Goal: Information Seeking & Learning: Understand process/instructions

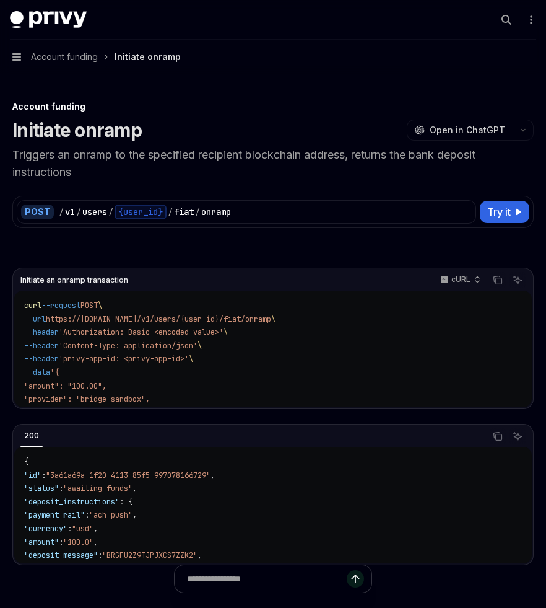
type textarea "*"
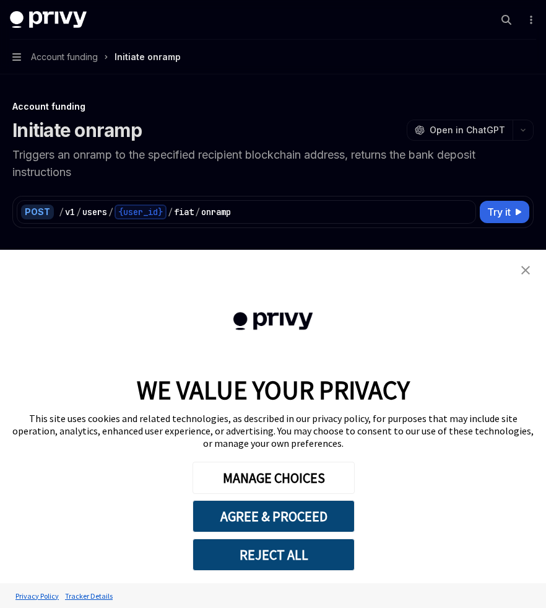
scroll to position [223, 0]
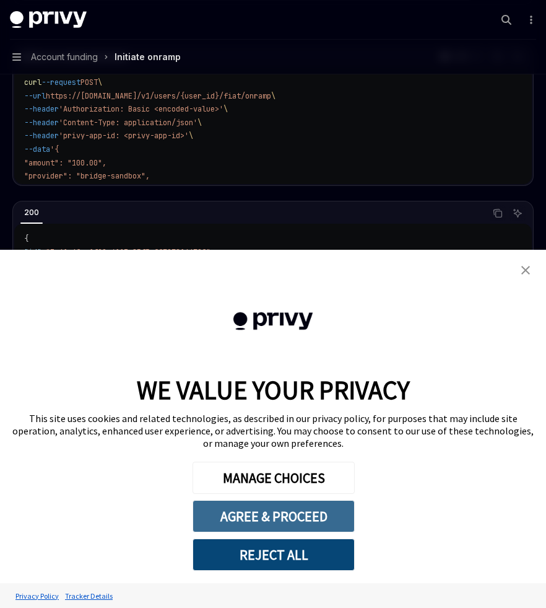
click at [276, 512] on button "AGREE & PROCEED" at bounding box center [274, 516] width 162 height 32
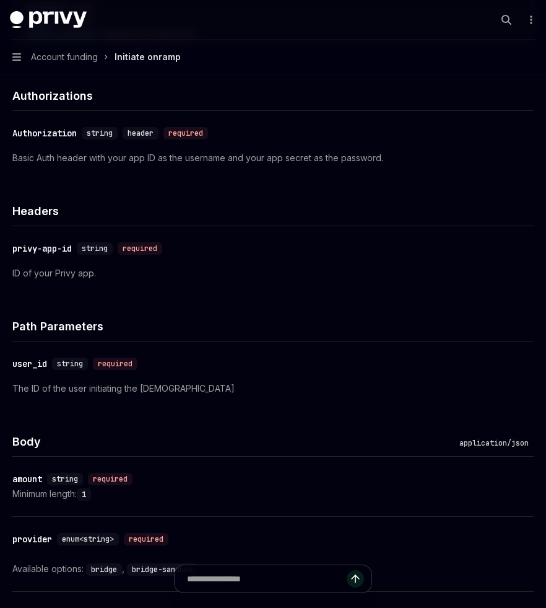
scroll to position [520, 0]
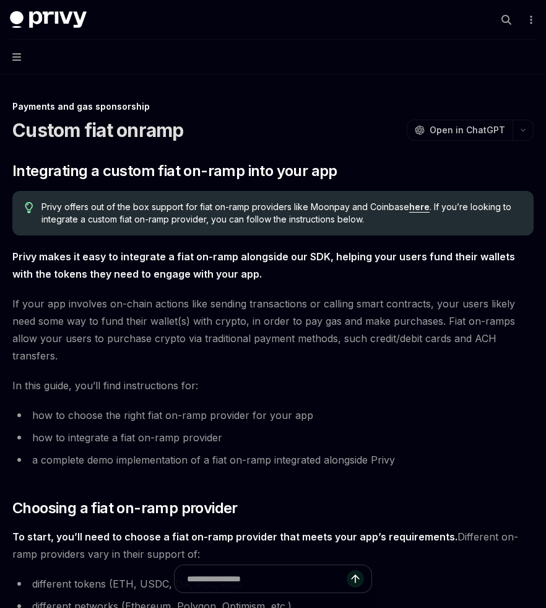
click at [414, 210] on link "here" at bounding box center [419, 206] width 20 height 11
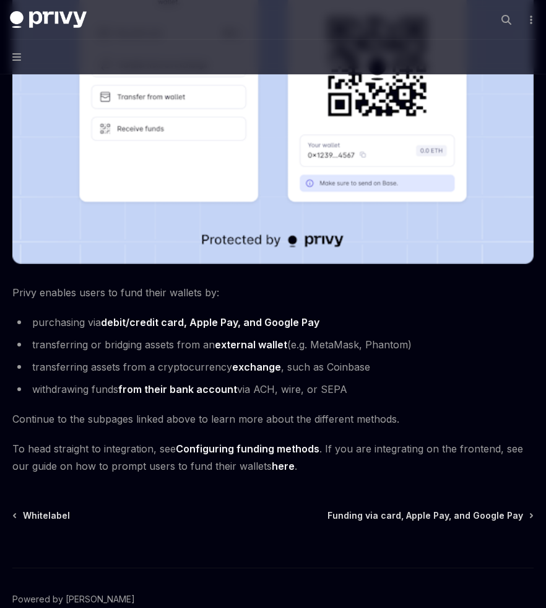
scroll to position [439, 0]
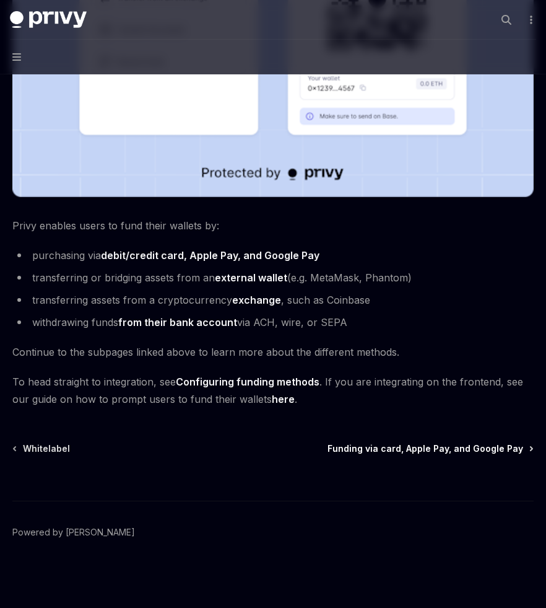
click at [369, 448] on span "Funding via card, Apple Pay, and Google Pay" at bounding box center [426, 448] width 196 height 12
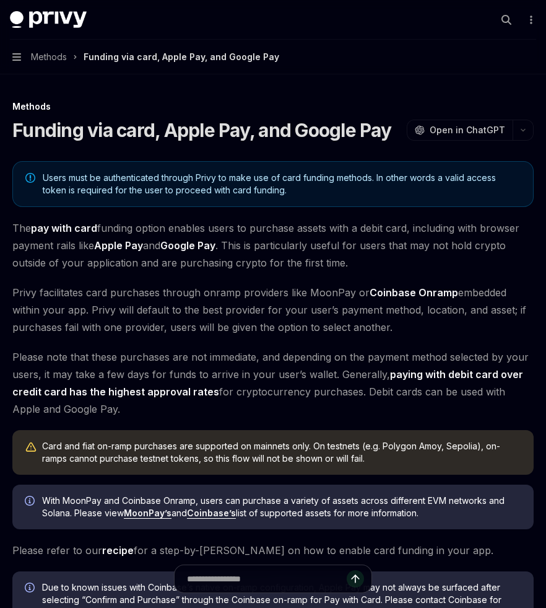
type textarea "*"
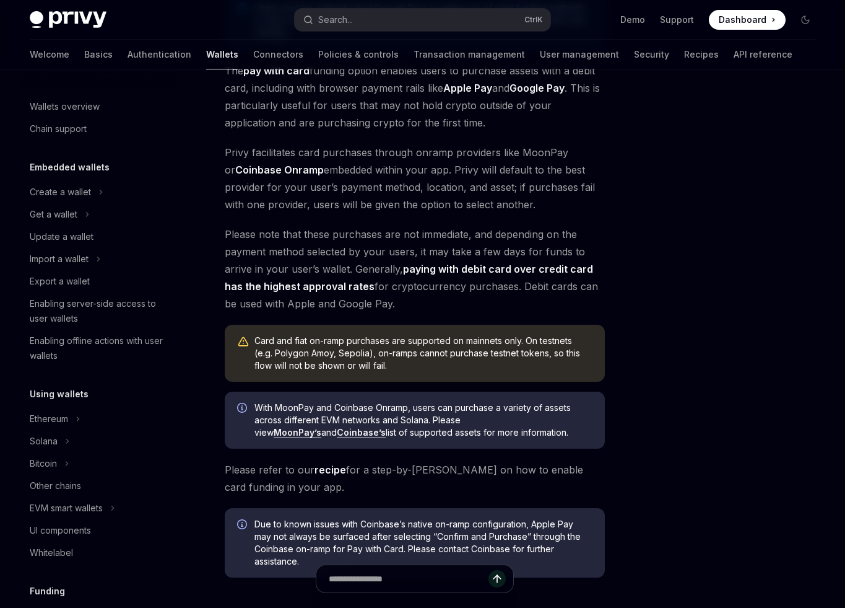
scroll to position [223, 0]
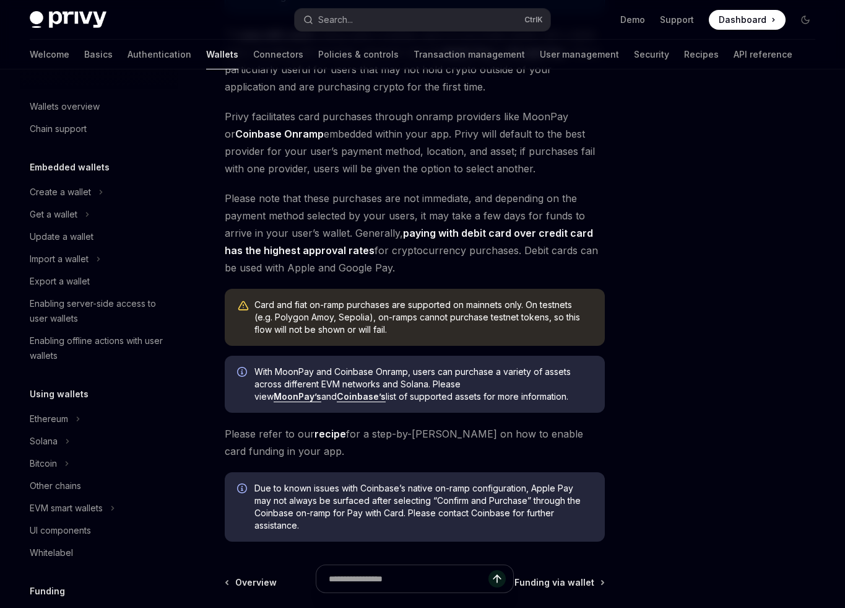
click at [465, 159] on span "Privy facilitates card purchases through onramp providers like MoonPay or Coinb…" at bounding box center [415, 142] width 380 height 69
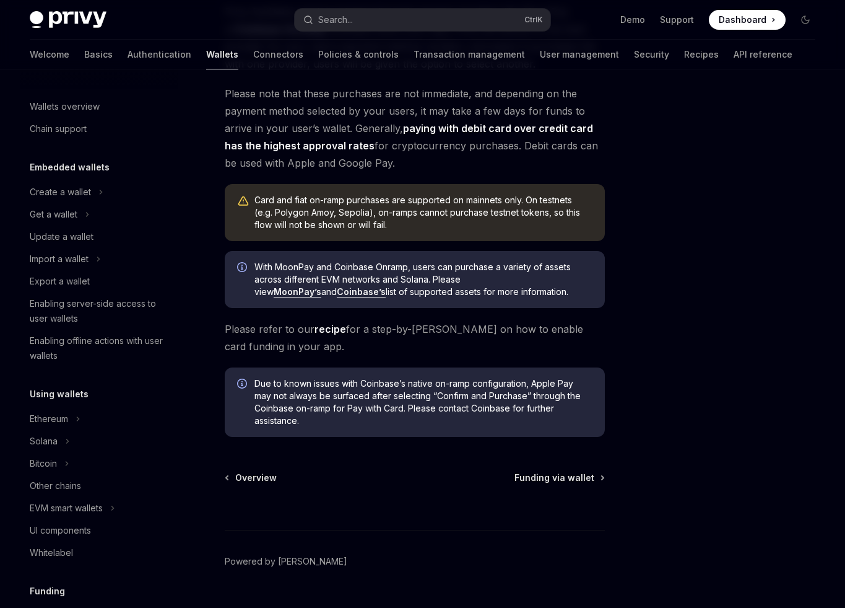
scroll to position [357, 0]
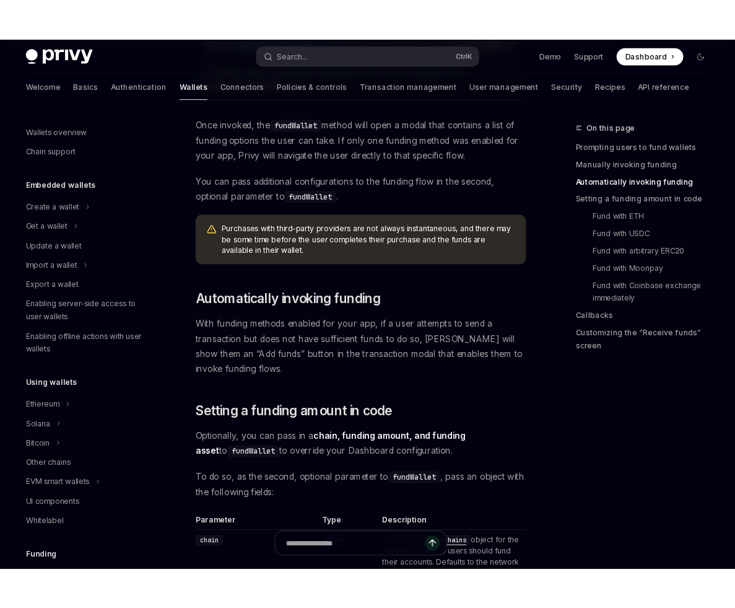
scroll to position [892, 0]
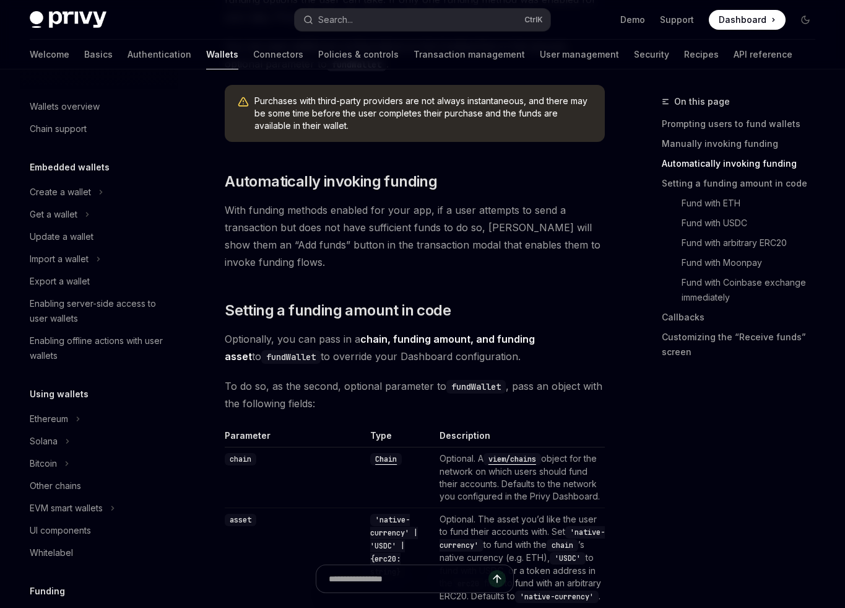
type textarea "*"
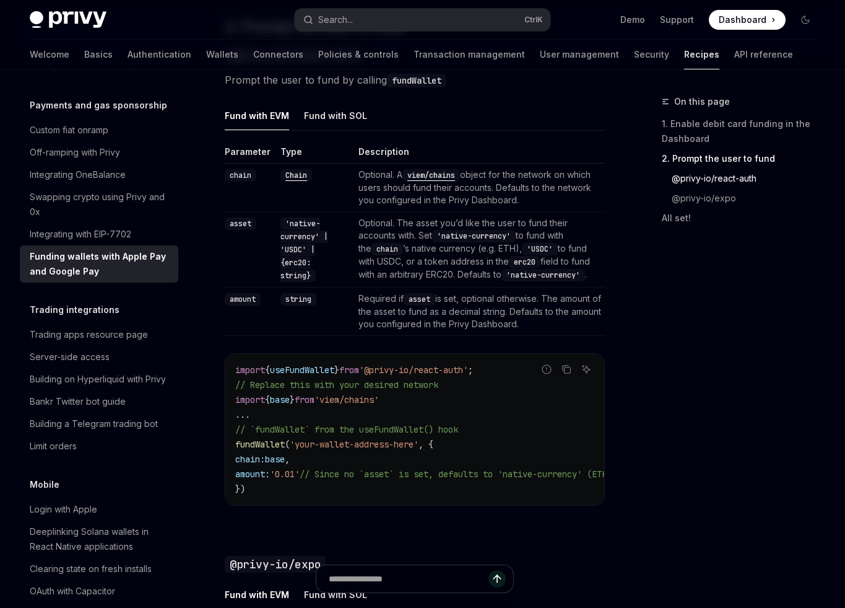
scroll to position [892, 0]
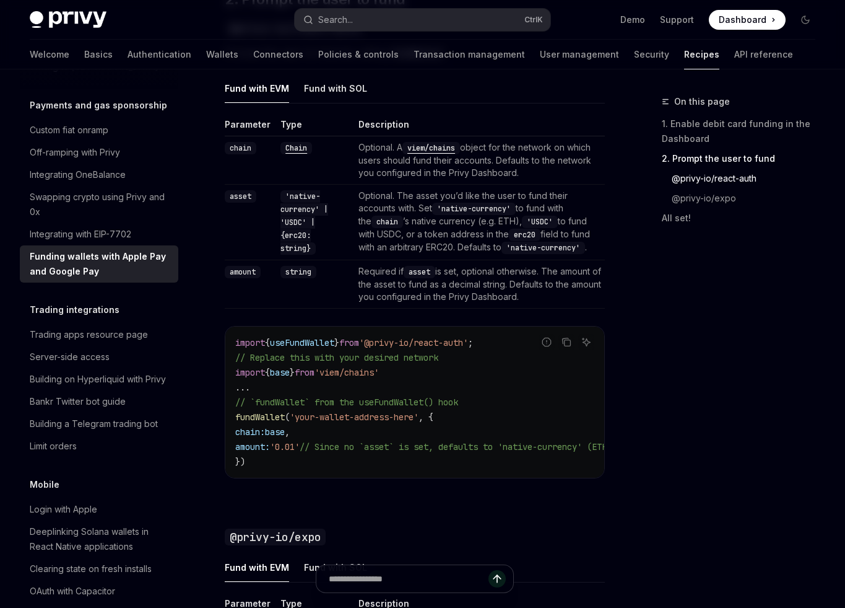
click at [266, 411] on span "fundWallet" at bounding box center [260, 416] width 50 height 11
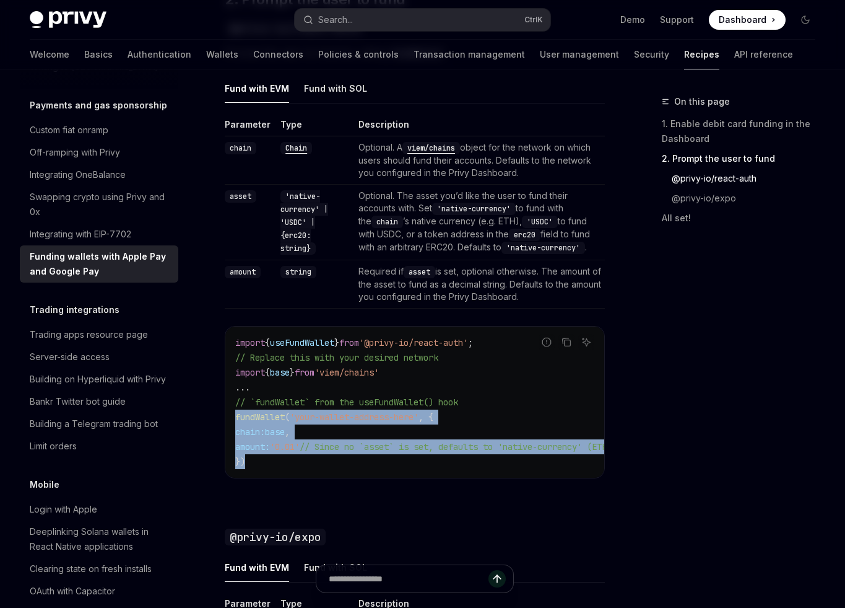
drag, startPoint x: 234, startPoint y: 399, endPoint x: 260, endPoint y: 448, distance: 55.2
click at [260, 448] on div "import { useFundWallet } from '@privy-io/react-auth' ; // Replace this with you…" at bounding box center [414, 401] width 379 height 151
copy code "fundWallet ( 'your-wallet-address-here' , { chain: base , amount: '0.01' // Sin…"
click at [285, 426] on span "base" at bounding box center [275, 431] width 20 height 11
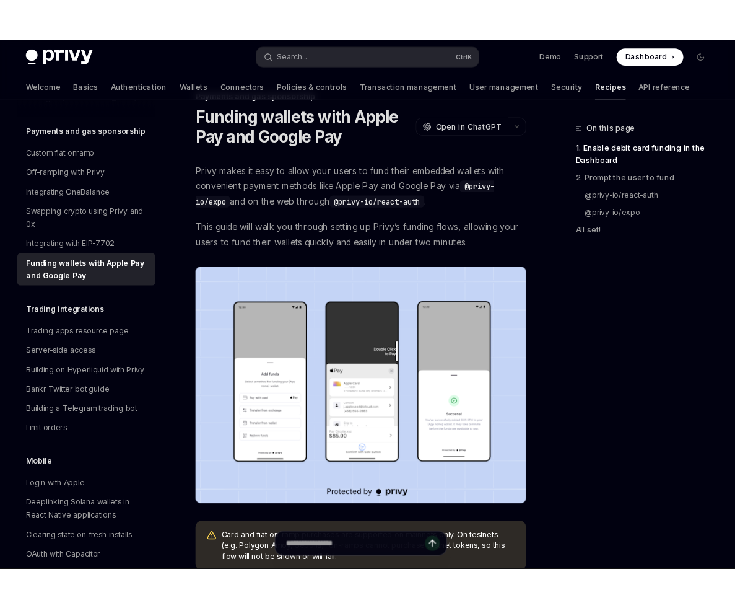
scroll to position [0, 0]
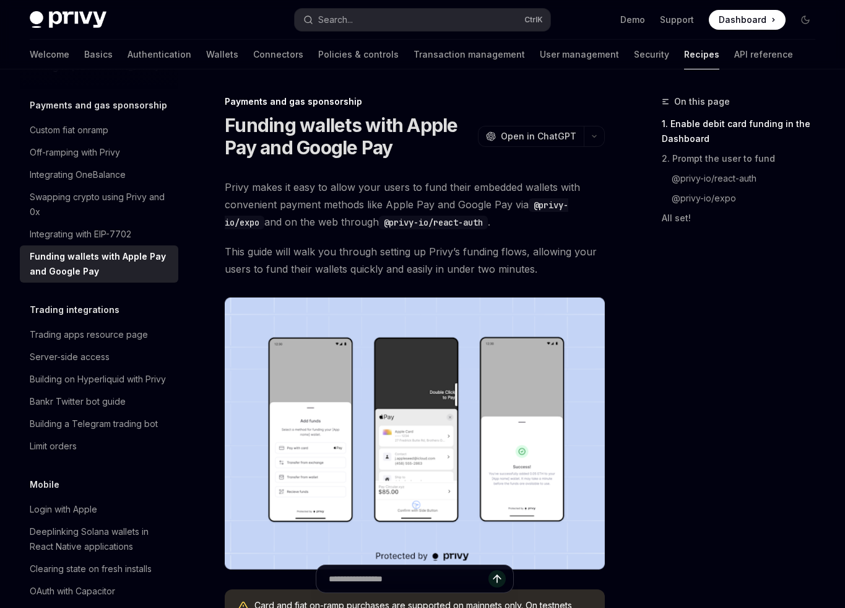
type textarea "*"
